Goal: Information Seeking & Learning: Learn about a topic

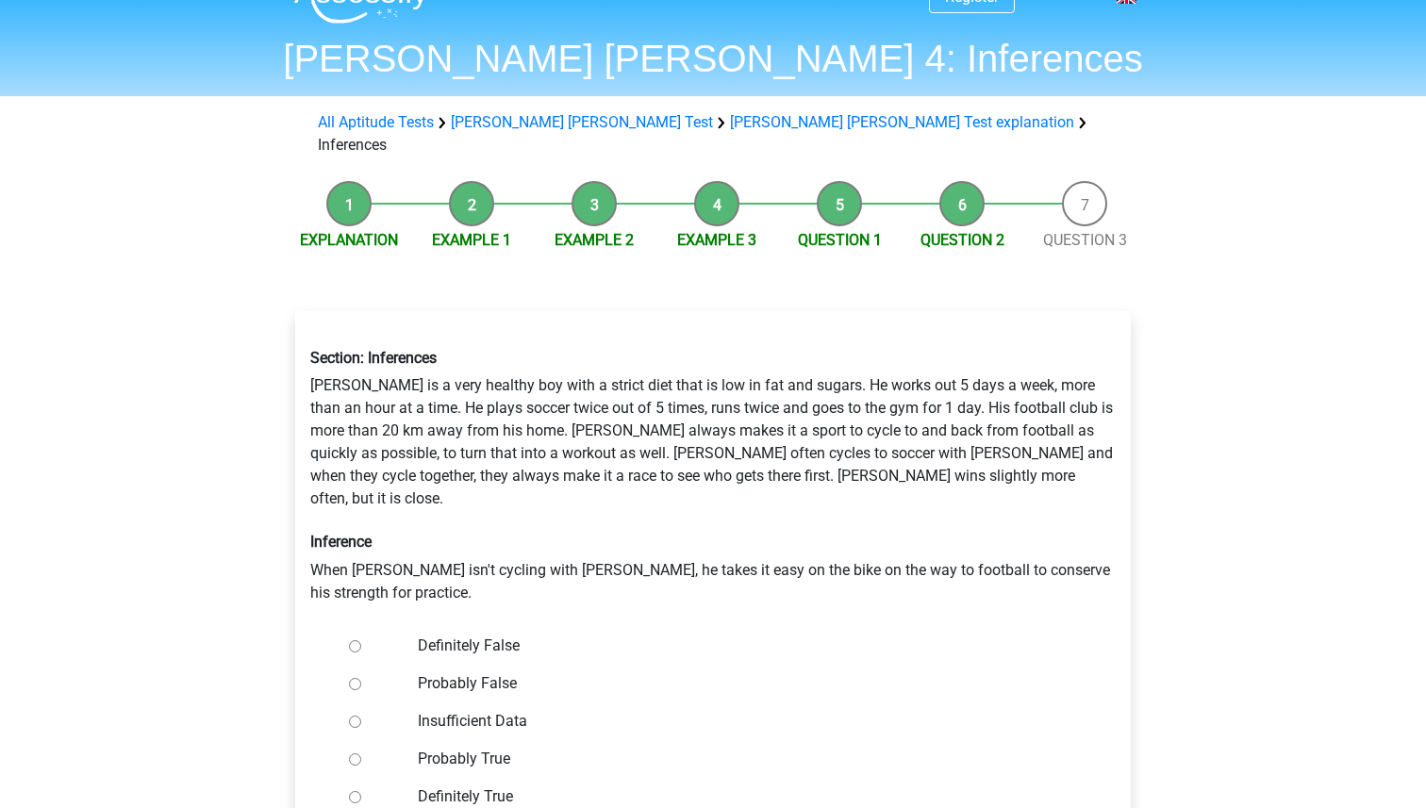
scroll to position [40, 0]
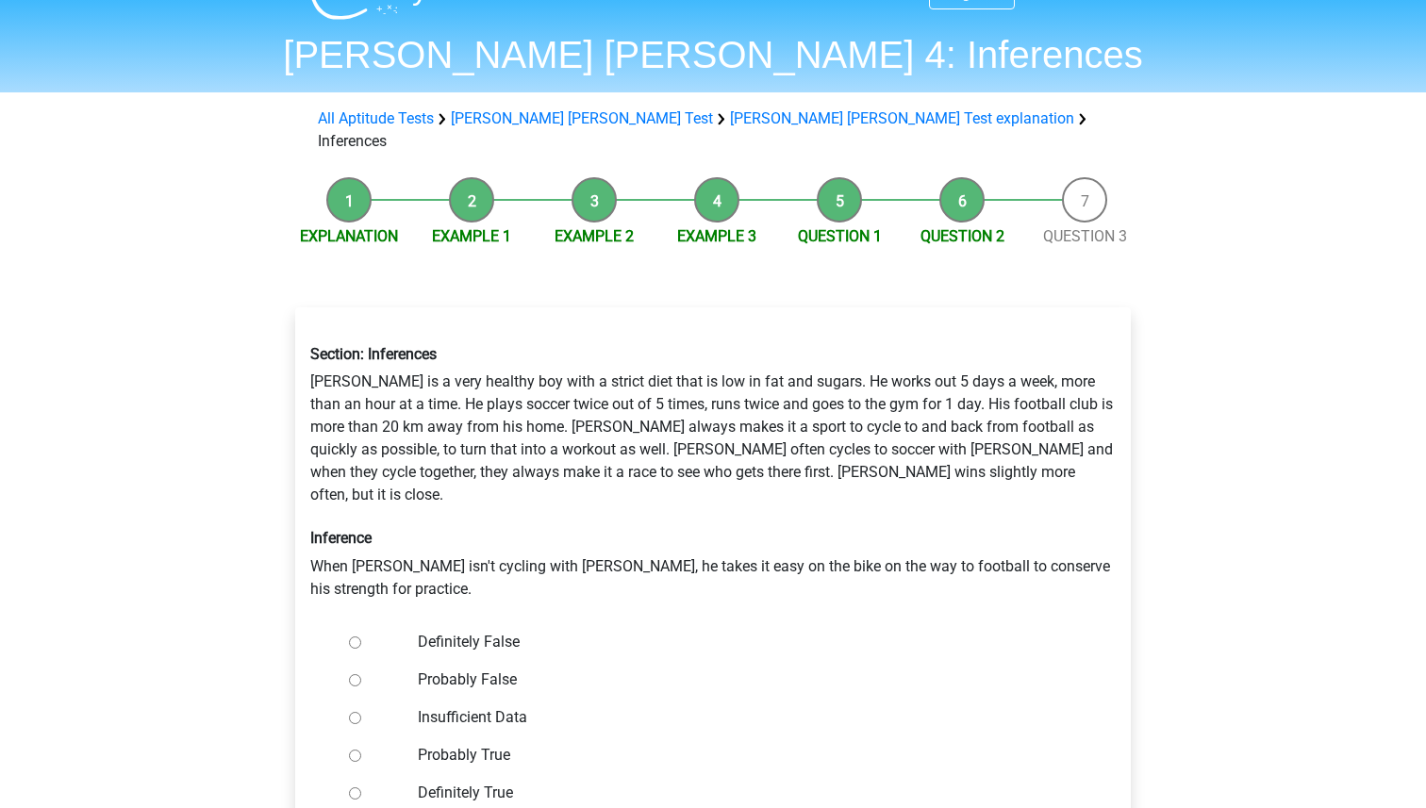
click at [346, 193] on li "Explanation" at bounding box center [349, 212] width 123 height 71
click at [348, 227] on link "Explanation" at bounding box center [349, 236] width 98 height 18
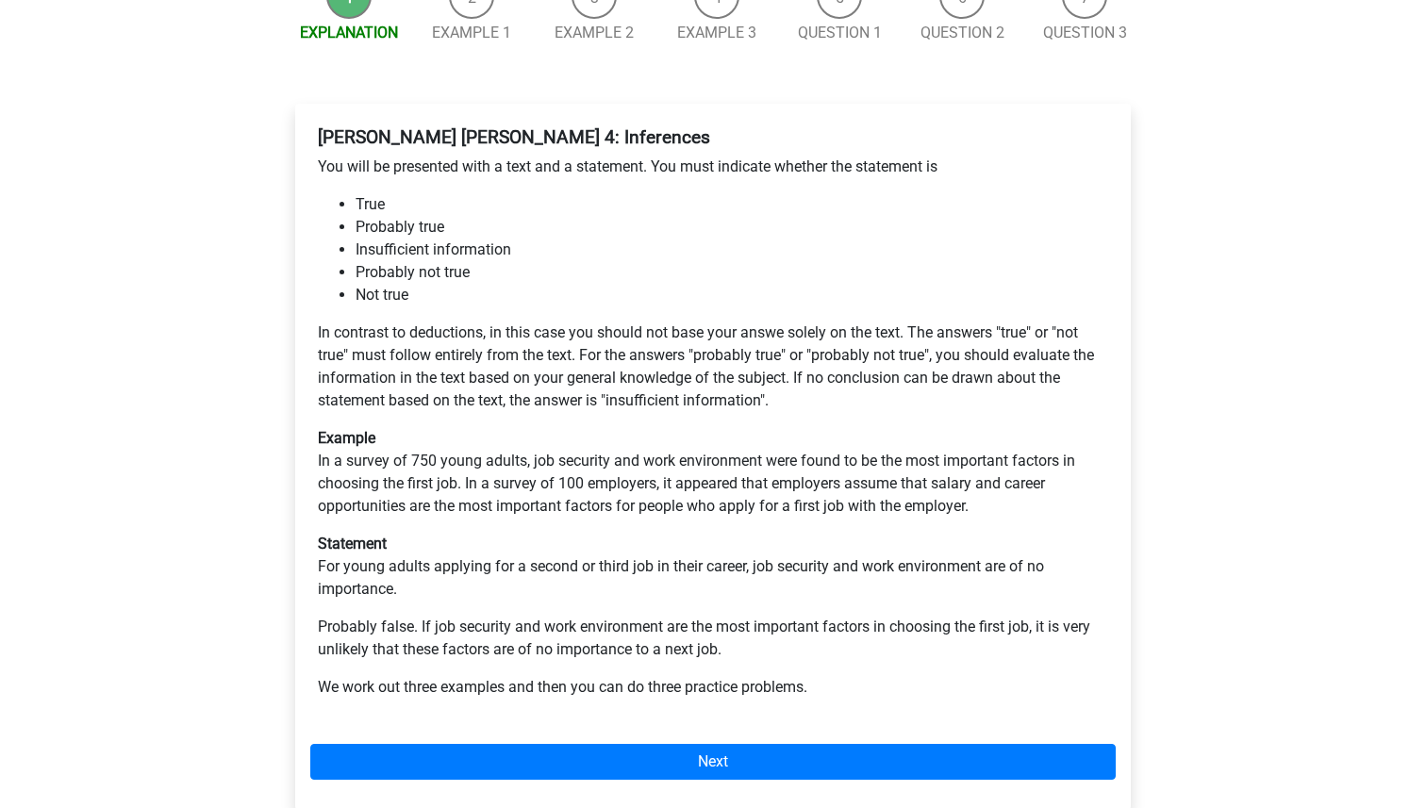
scroll to position [253, 0]
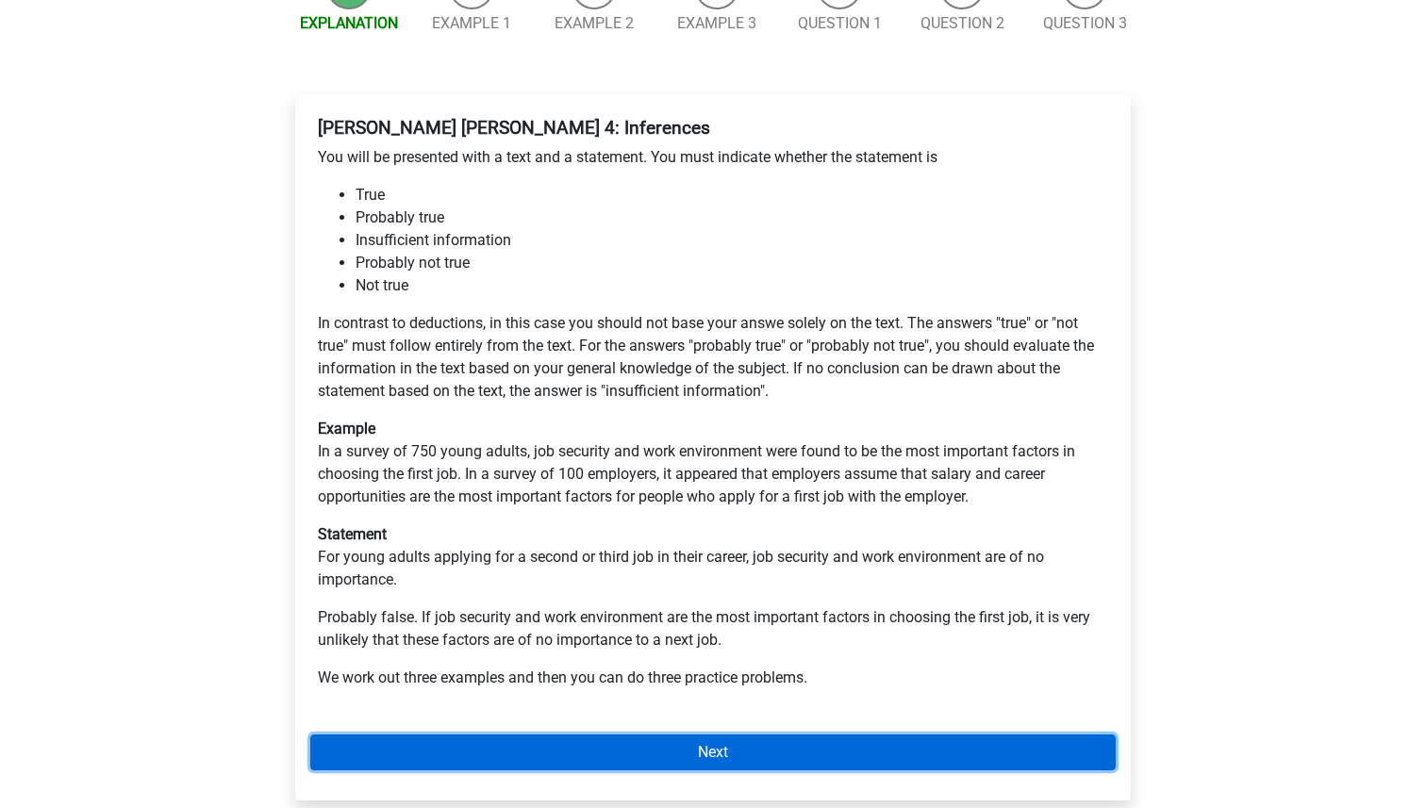
click at [575, 735] on link "Next" at bounding box center [713, 753] width 806 height 36
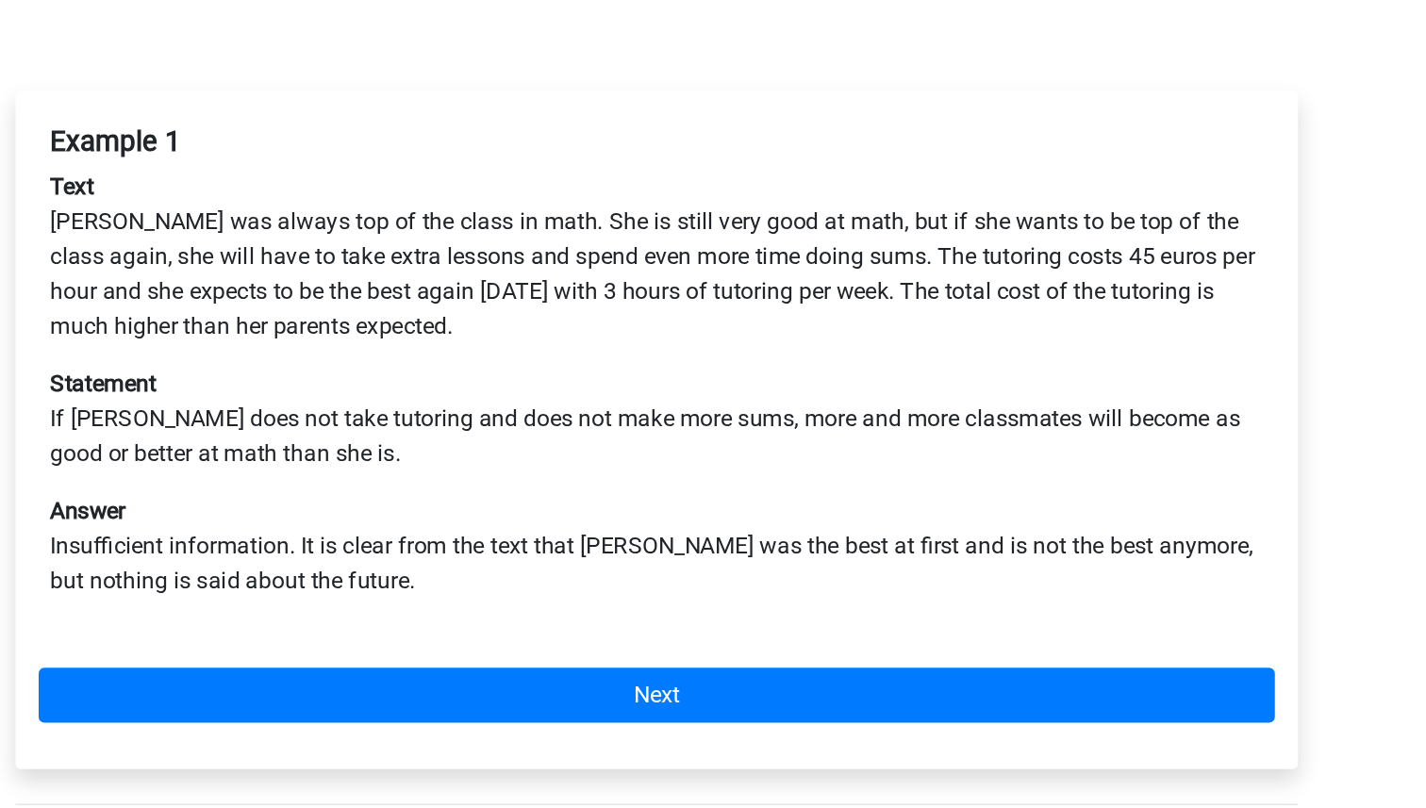
scroll to position [8, 0]
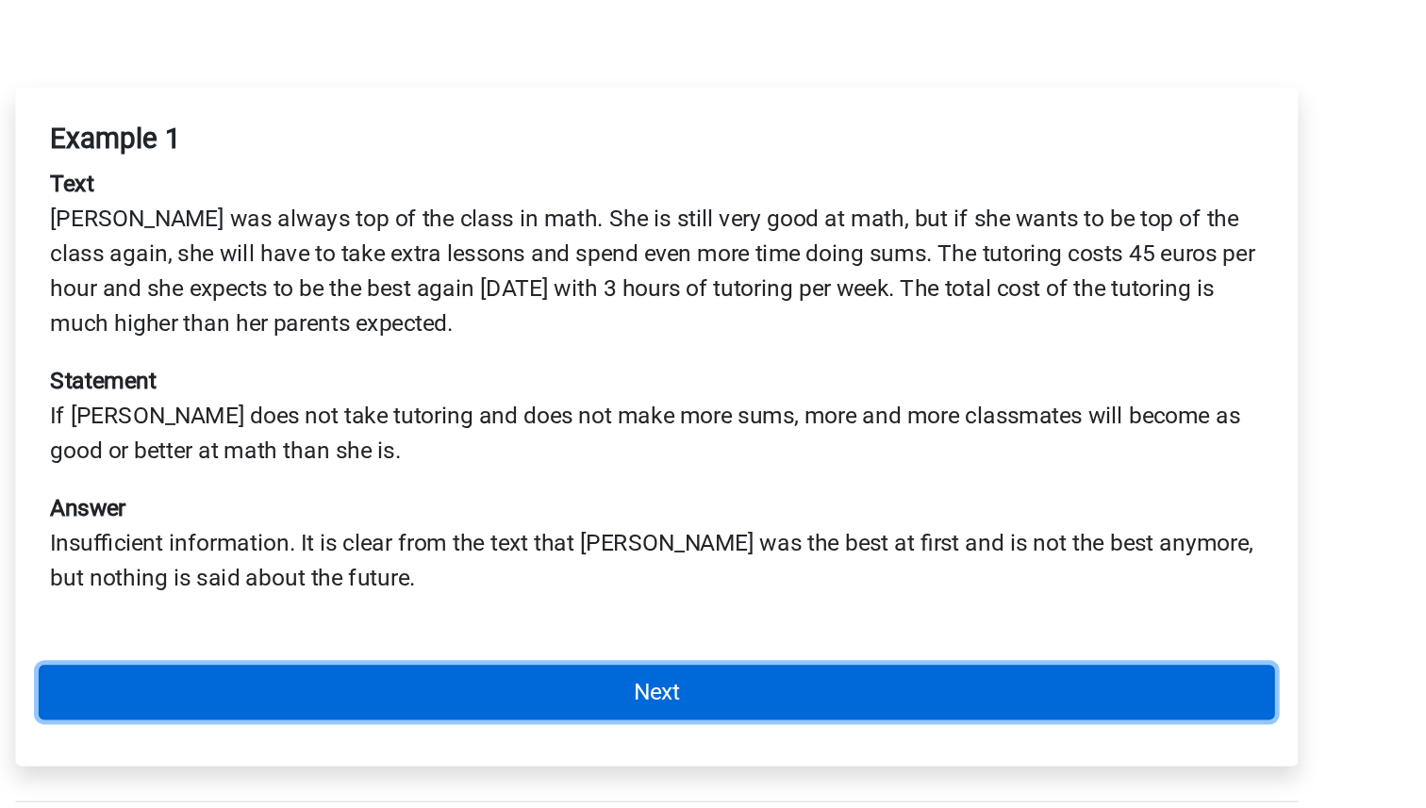
click at [651, 715] on link "Next" at bounding box center [713, 733] width 806 height 36
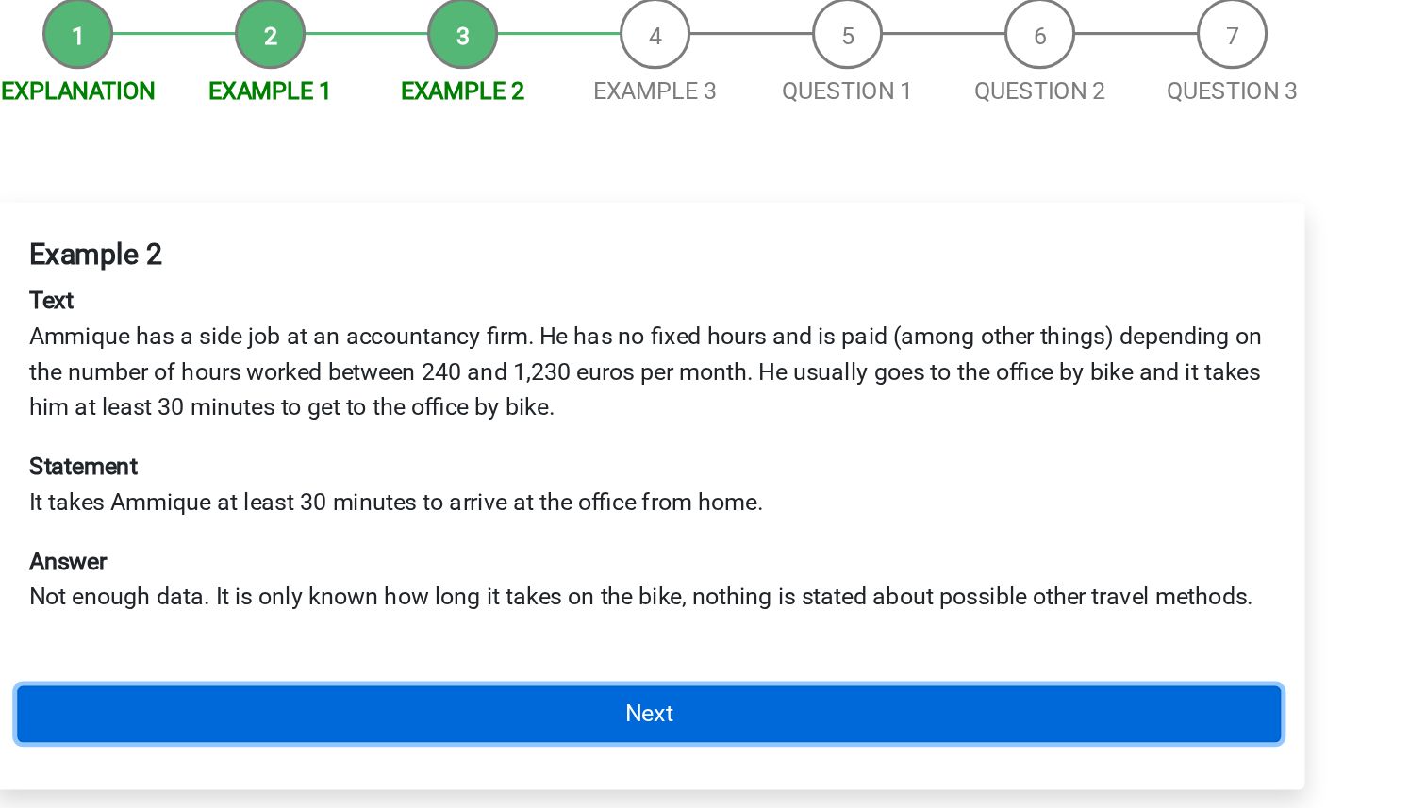
click at [672, 656] on link "Next" at bounding box center [713, 674] width 806 height 36
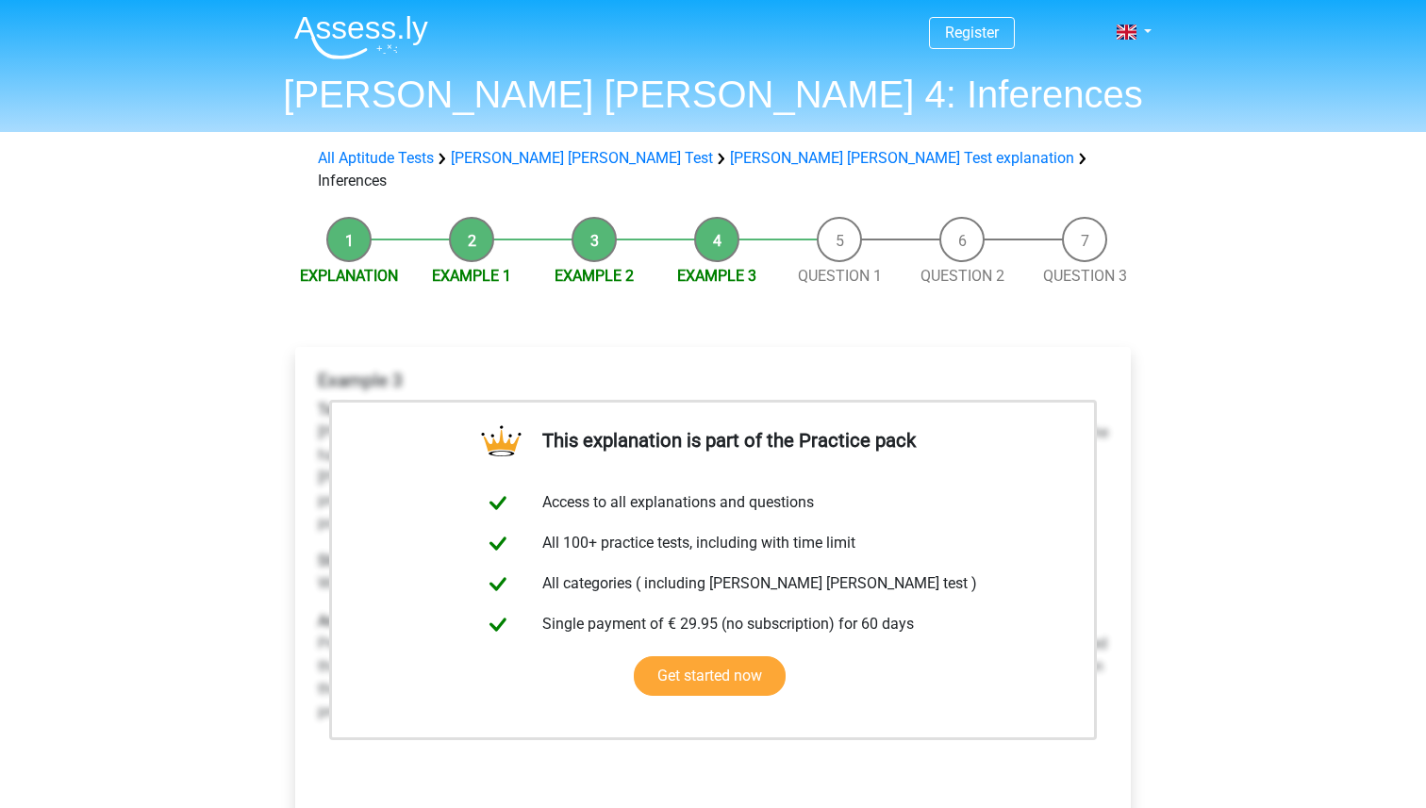
click at [1244, 607] on div "Register Nederlands English" at bounding box center [713, 746] width 1426 height 1493
click at [1243, 605] on div "Register Nederlands English" at bounding box center [713, 746] width 1426 height 1493
click at [829, 219] on li "Question 1" at bounding box center [839, 252] width 123 height 71
